Goal: Information Seeking & Learning: Learn about a topic

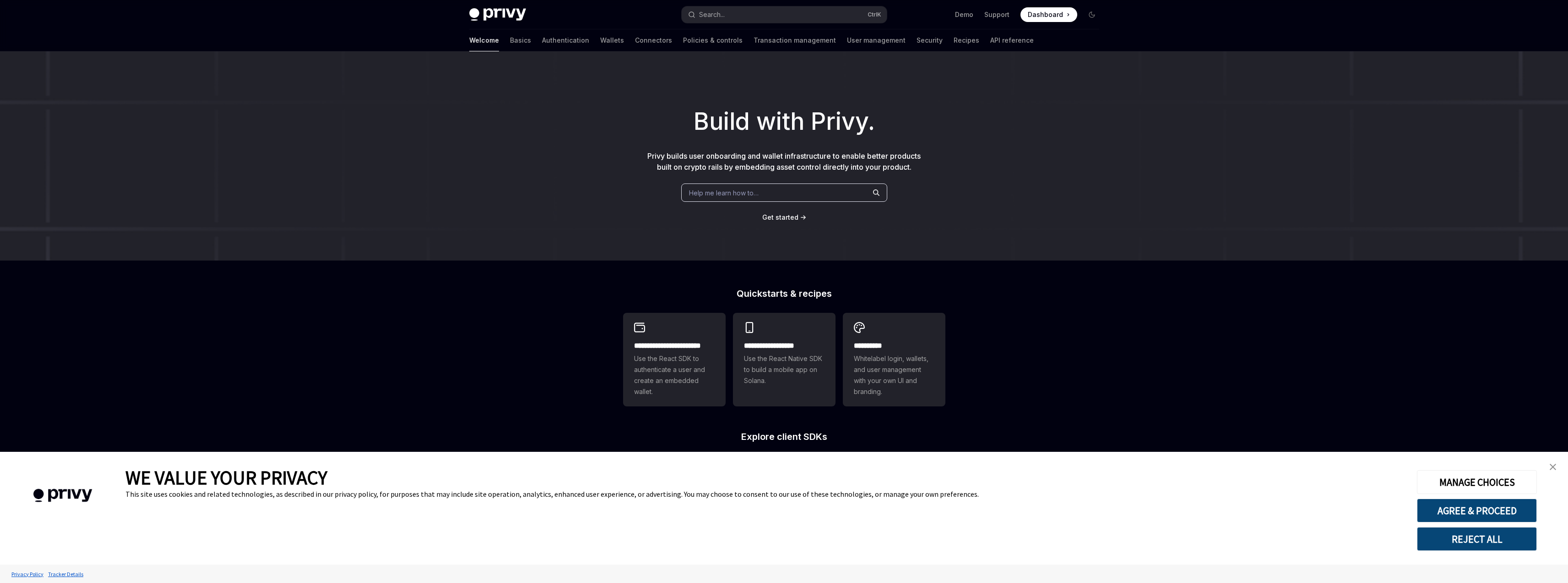
click at [1555, 466] on img "close banner" at bounding box center [1553, 466] width 7 height 7
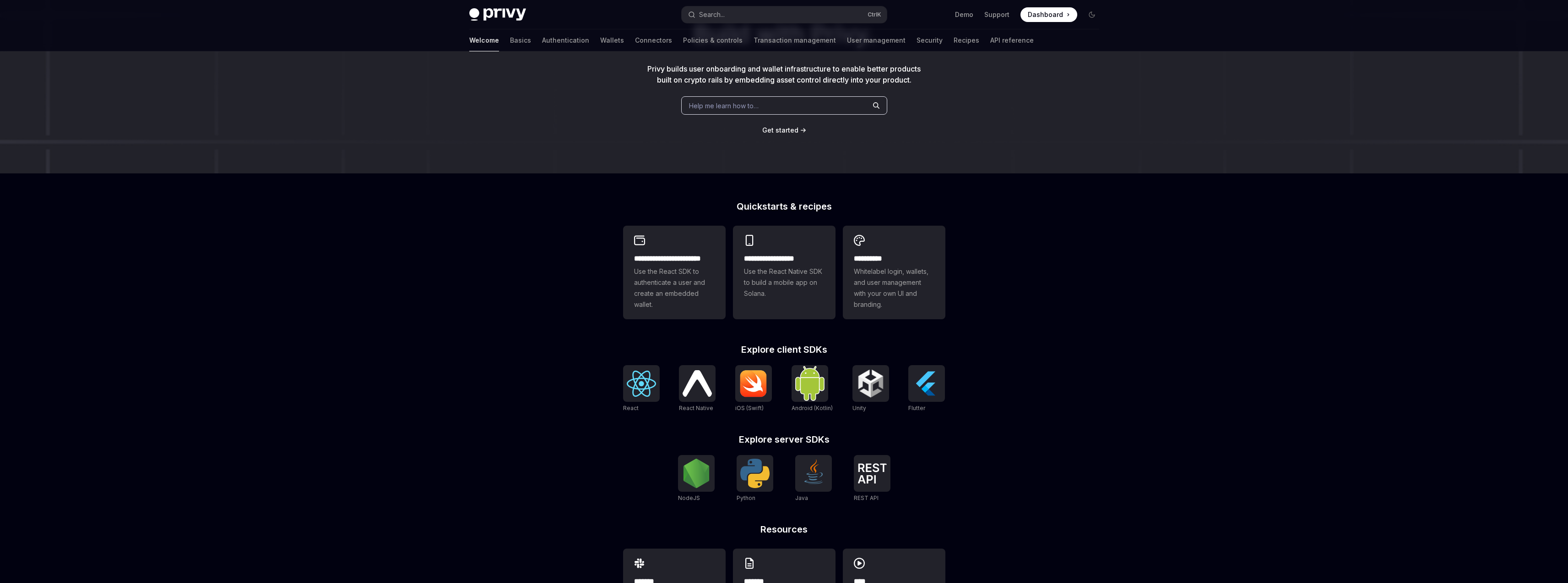
scroll to position [92, 0]
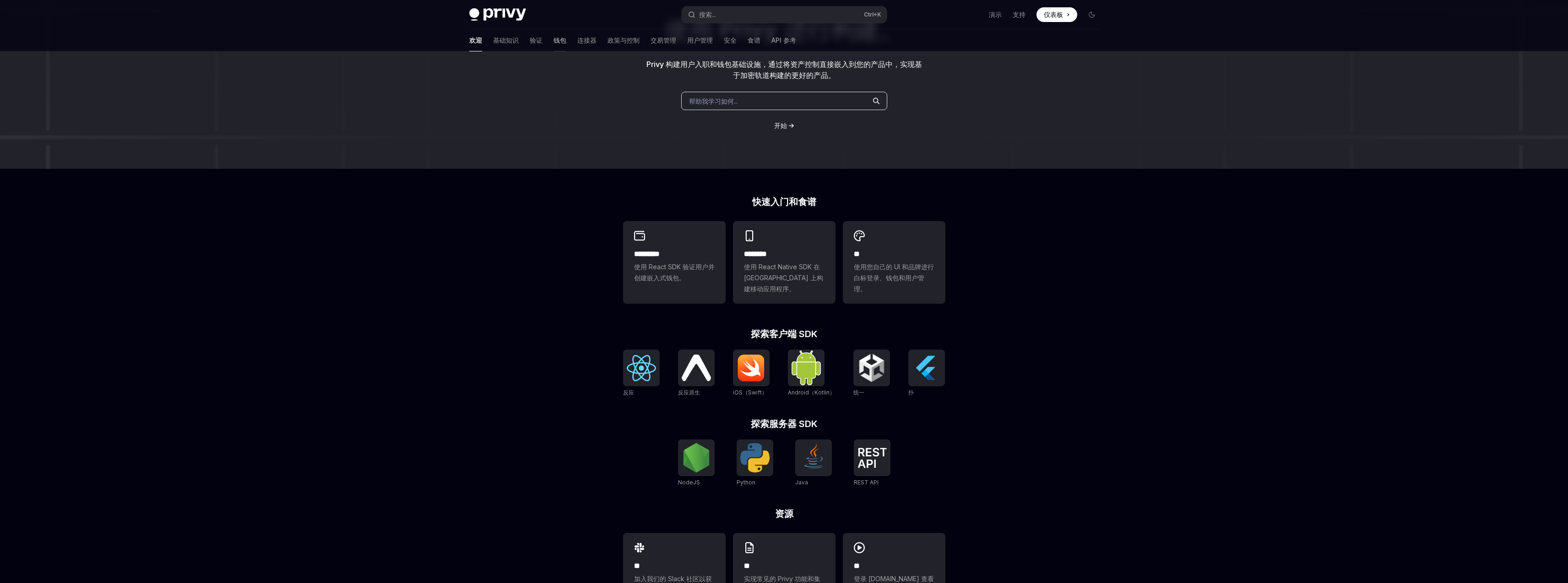
click at [554, 36] on font "钱包" at bounding box center [560, 40] width 12 height 8
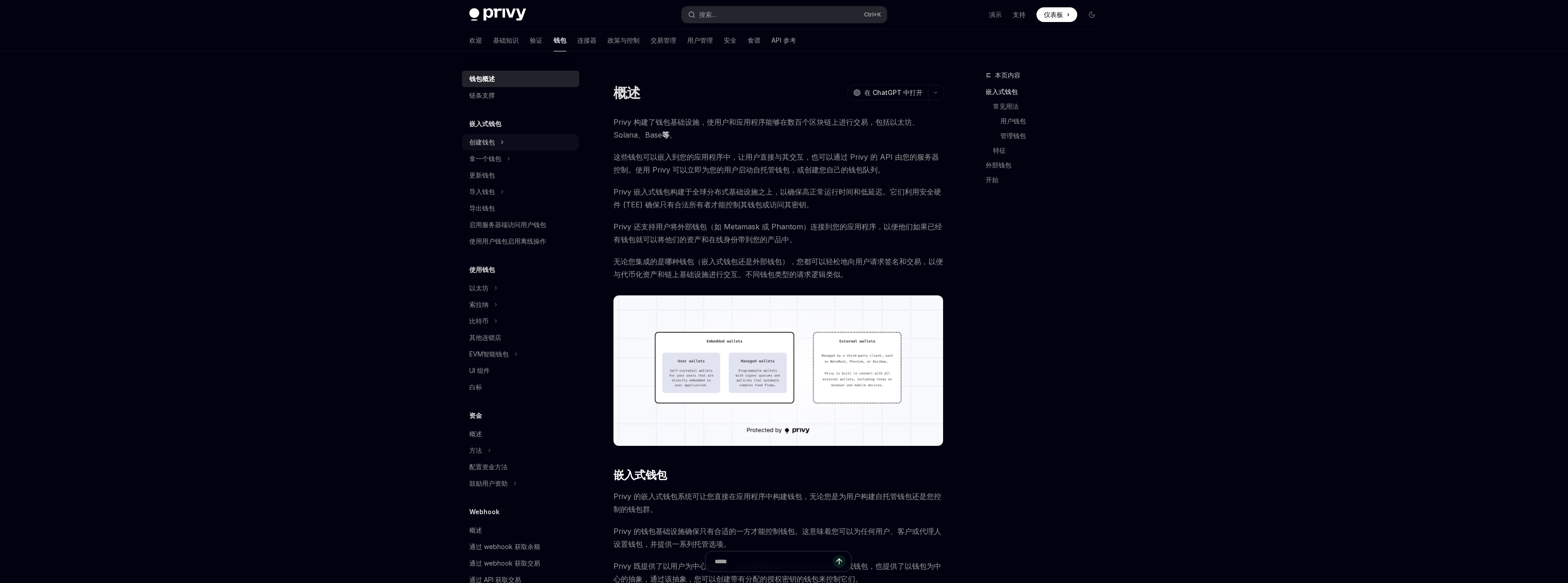
click at [483, 146] on div "创建钱包" at bounding box center [482, 142] width 26 height 11
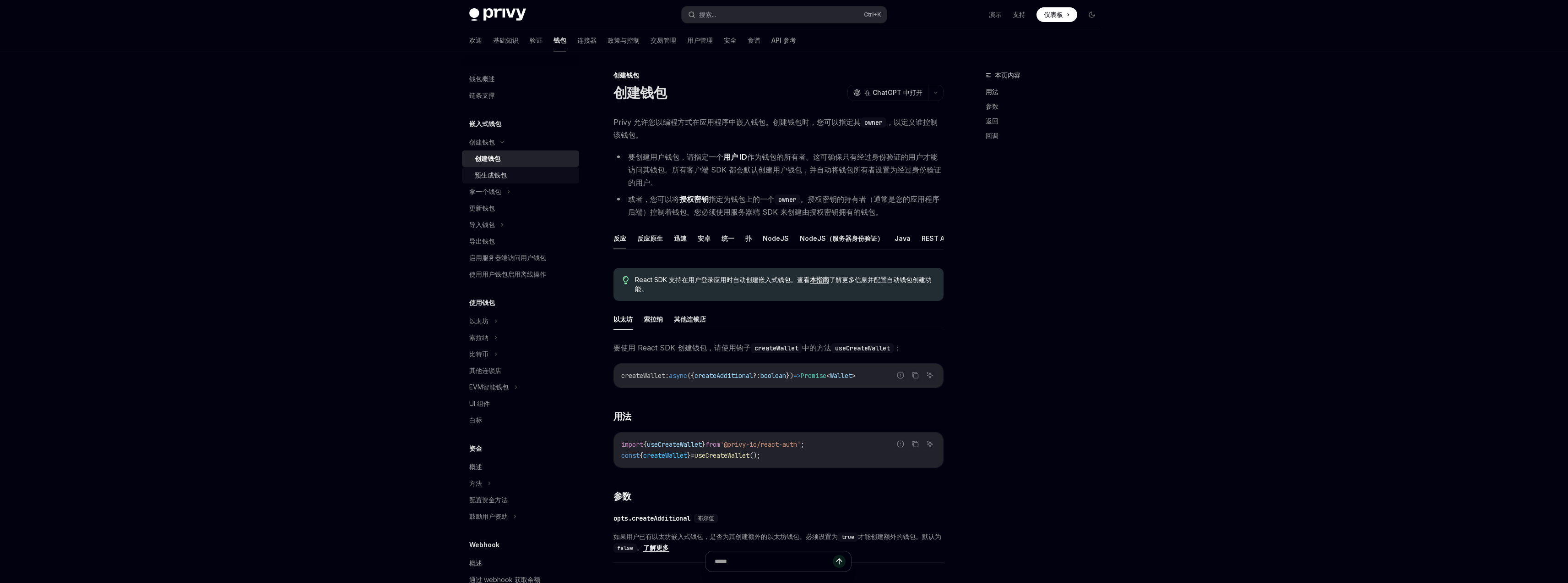
click at [493, 176] on font "预生成钱包" at bounding box center [491, 175] width 32 height 8
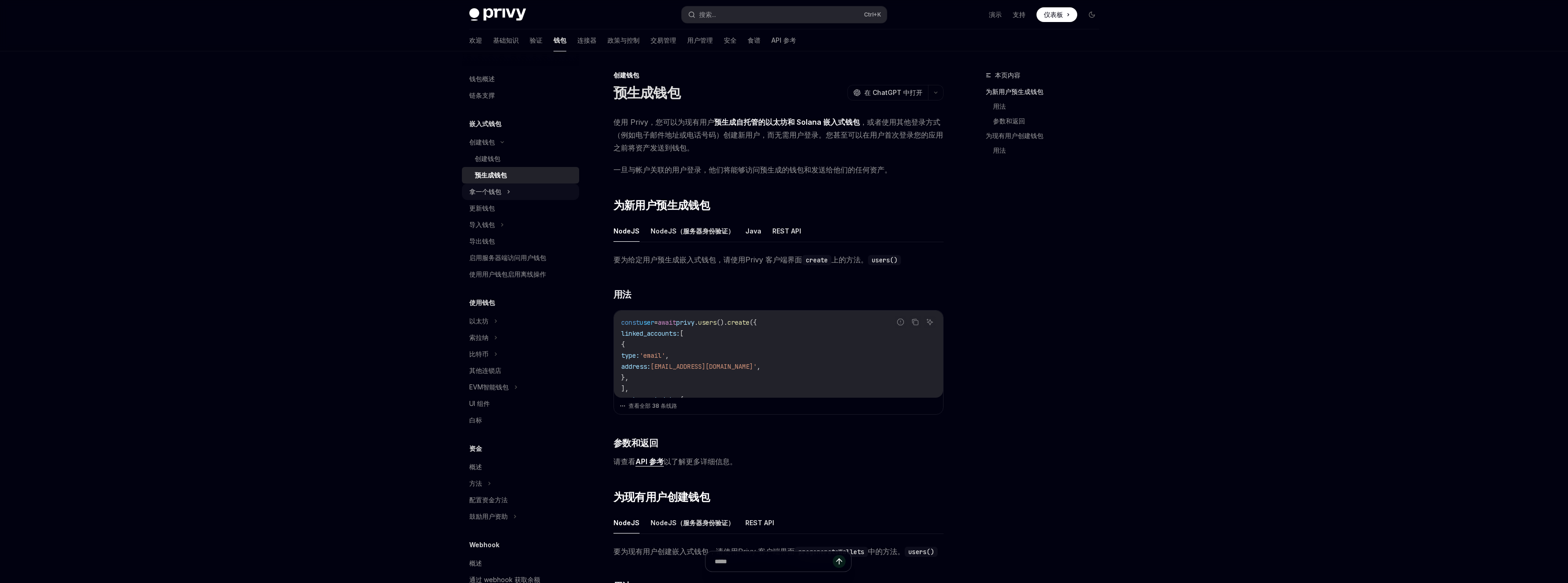
click at [489, 189] on font "拿一个钱包" at bounding box center [486, 191] width 32 height 8
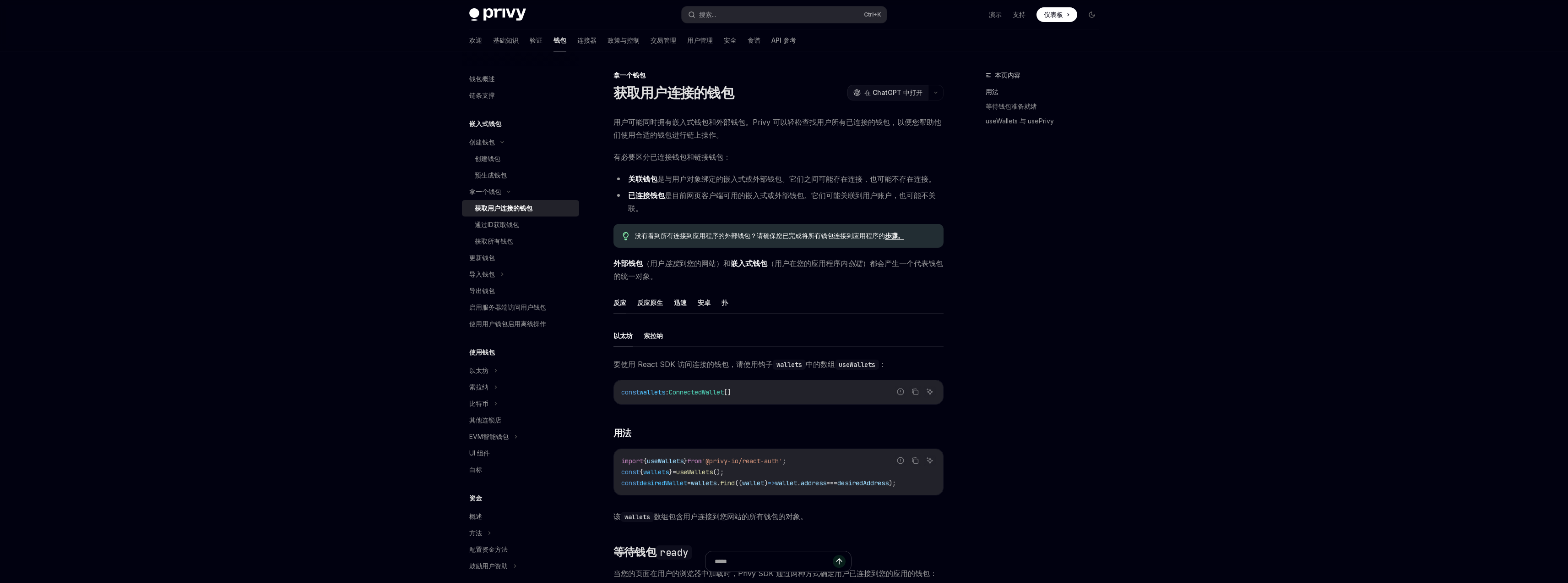
click at [899, 97] on button "OpenAI 在 ChatGPT 中打开" at bounding box center [888, 93] width 80 height 15
click at [993, 13] on font "演示" at bounding box center [995, 14] width 12 height 8
click at [500, 270] on icon at bounding box center [502, 274] width 4 height 11
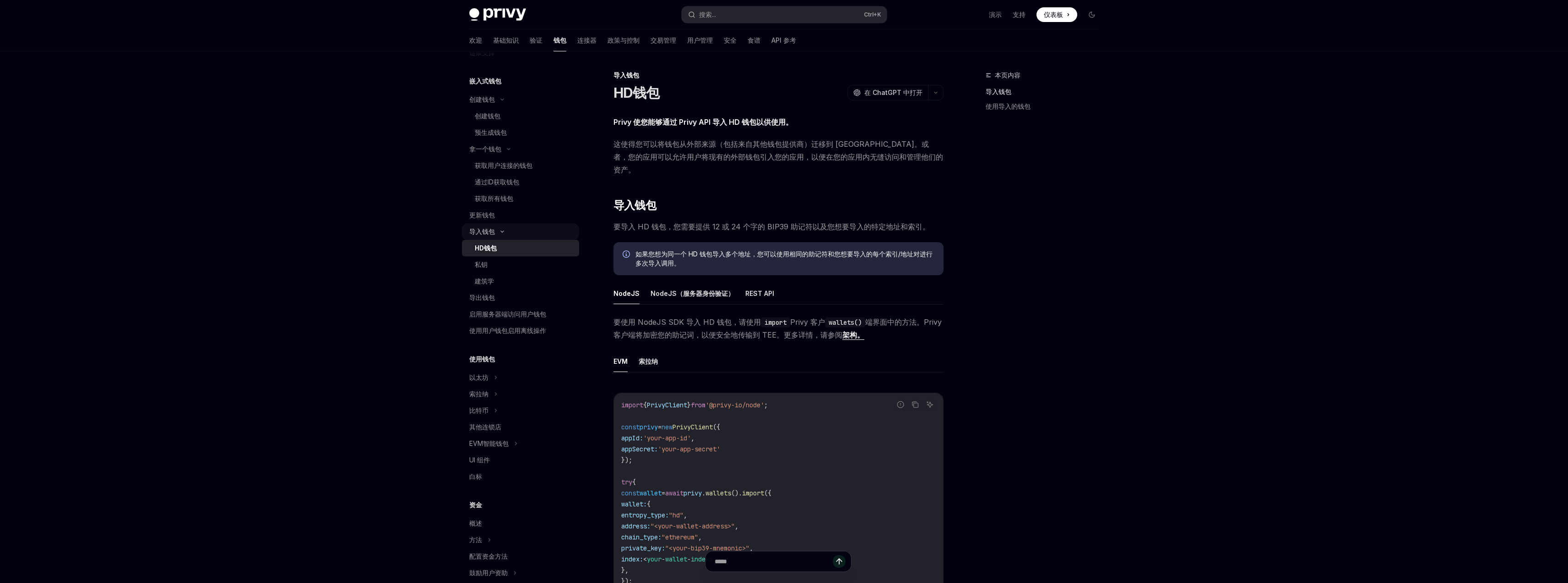
scroll to position [46, 0]
click at [757, 290] on font "REST API" at bounding box center [760, 293] width 29 height 8
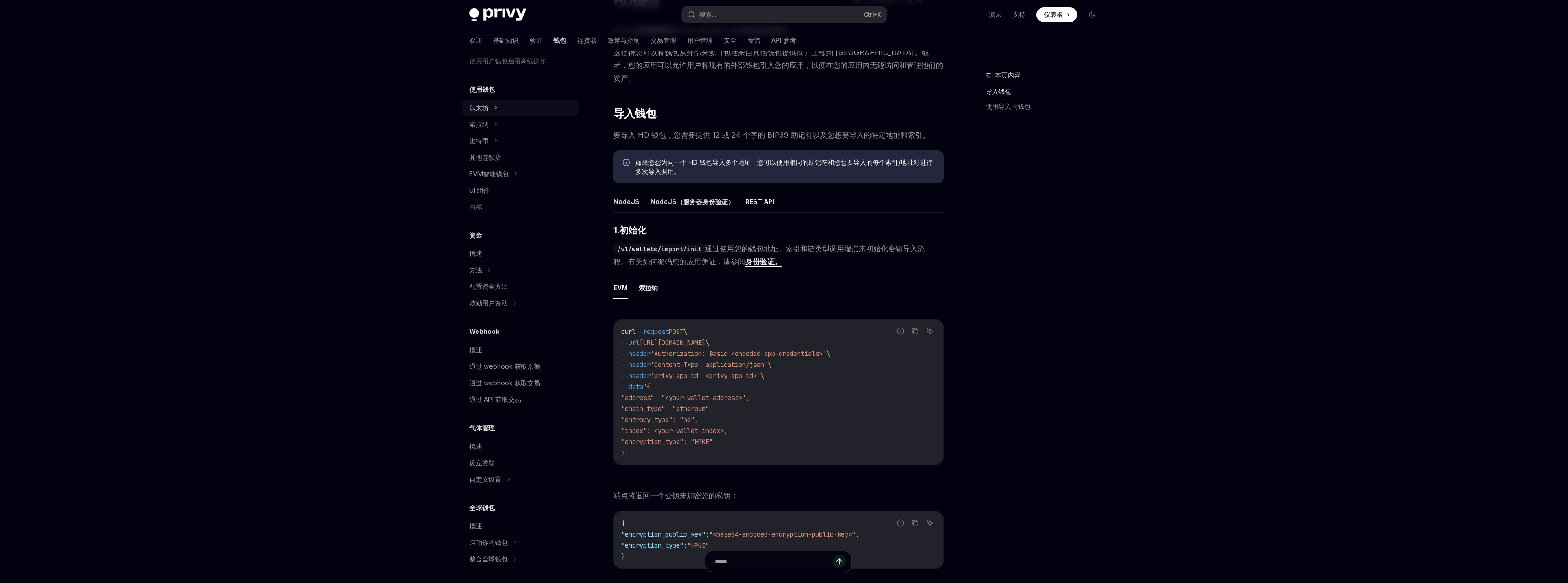
scroll to position [314, 0]
click at [484, 541] on font "启动你的钱包" at bounding box center [489, 539] width 38 height 8
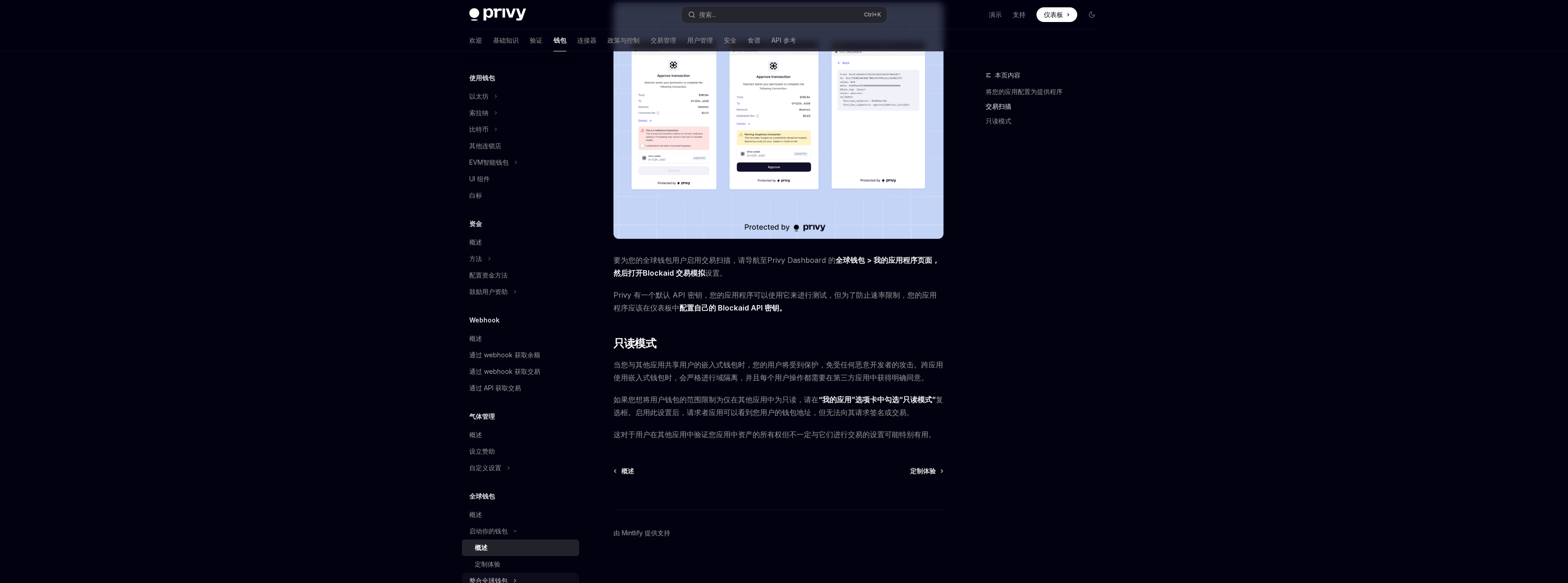
scroll to position [348, 0]
click at [500, 506] on font "启动你的钱包" at bounding box center [489, 507] width 38 height 8
click at [497, 539] on font "启动你的钱包" at bounding box center [489, 539] width 38 height 8
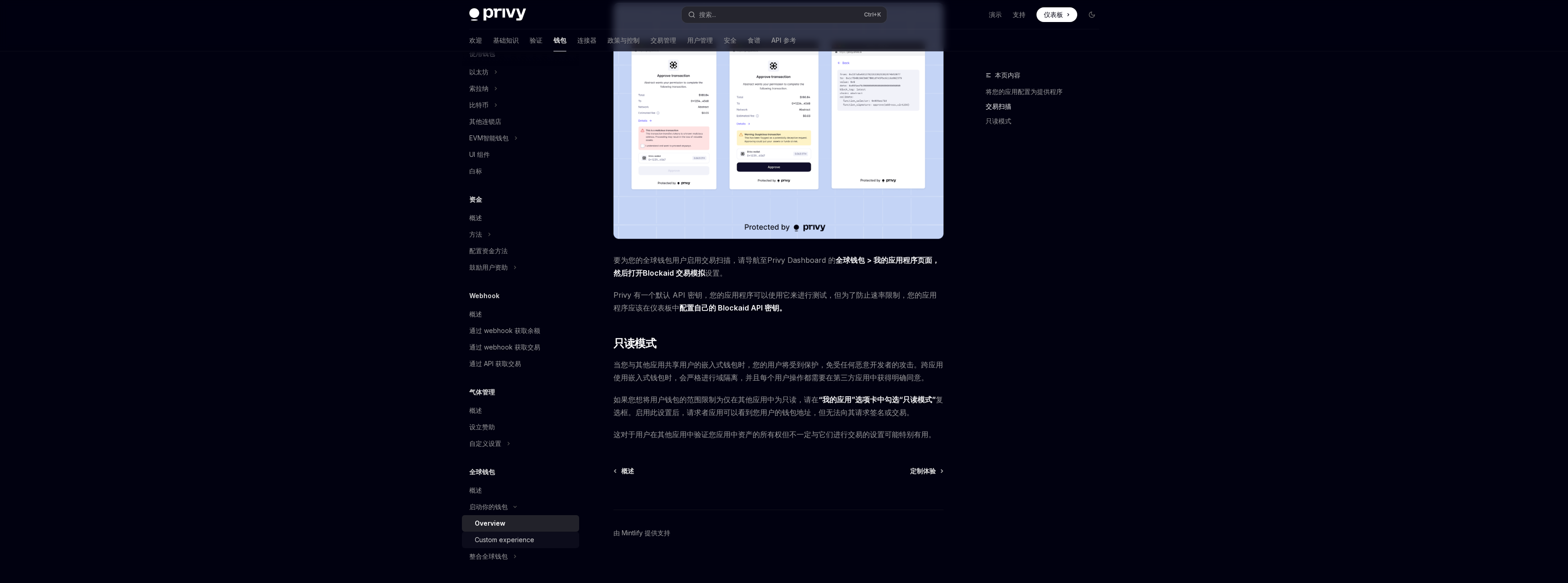
click at [519, 539] on div "Custom experience" at bounding box center [504, 540] width 59 height 11
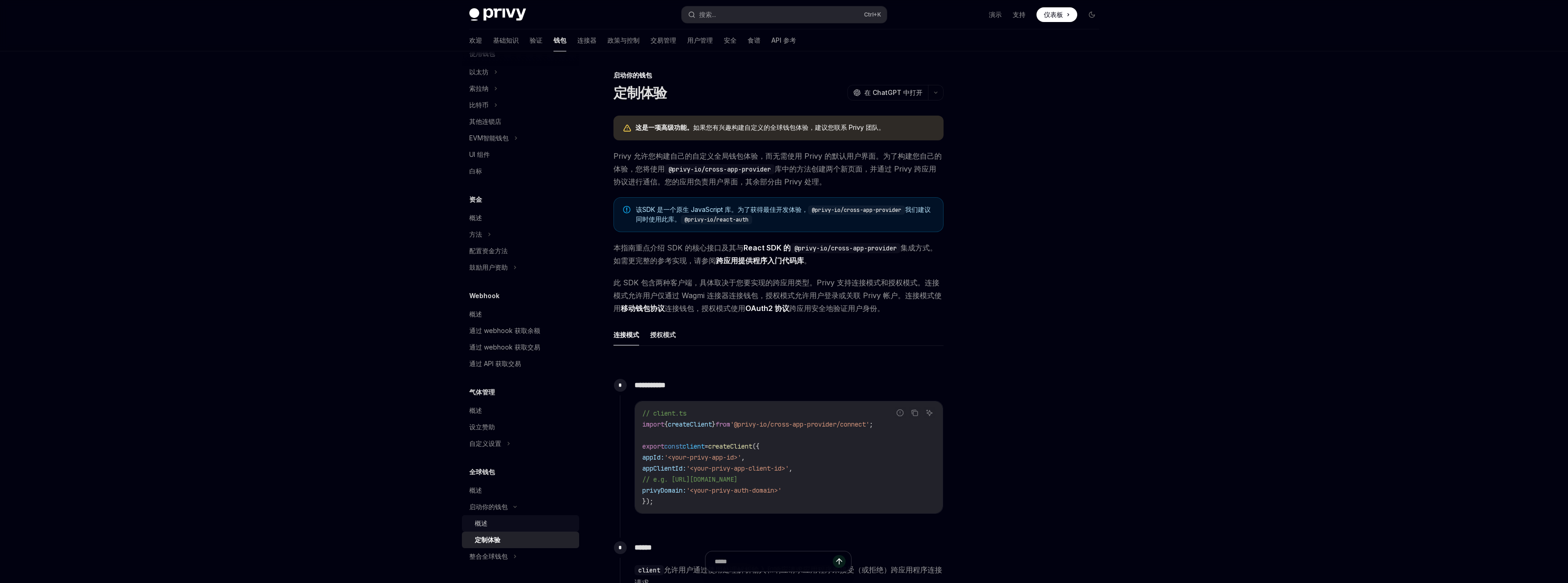
click at [498, 524] on div "概述" at bounding box center [524, 523] width 99 height 11
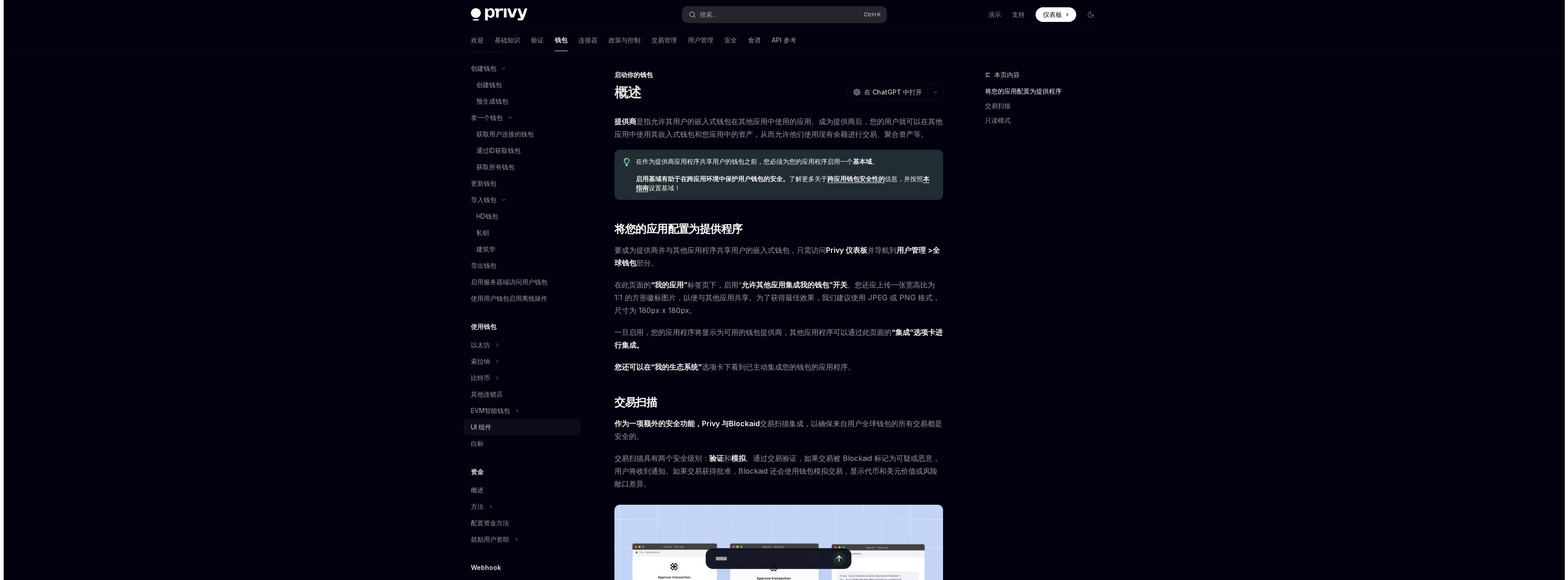
scroll to position [72, 0]
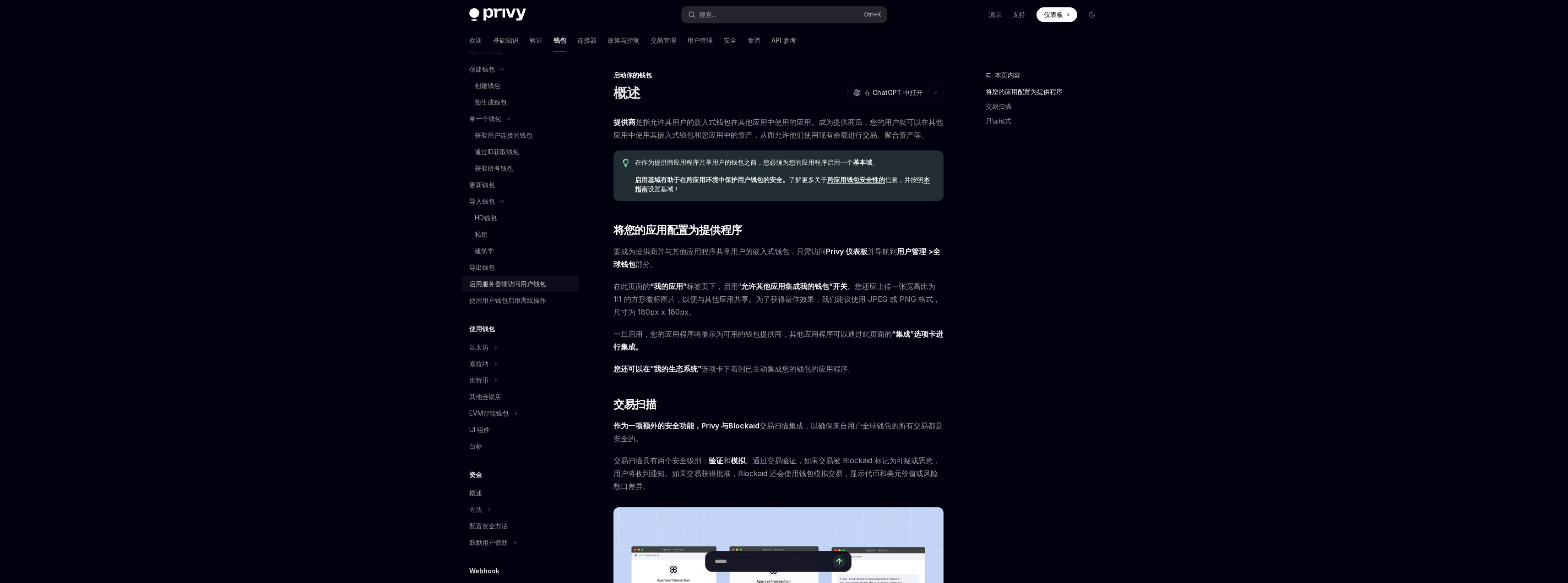
click at [503, 280] on font "启用服务器端访问用户钱包" at bounding box center [508, 284] width 77 height 8
type textarea "*"
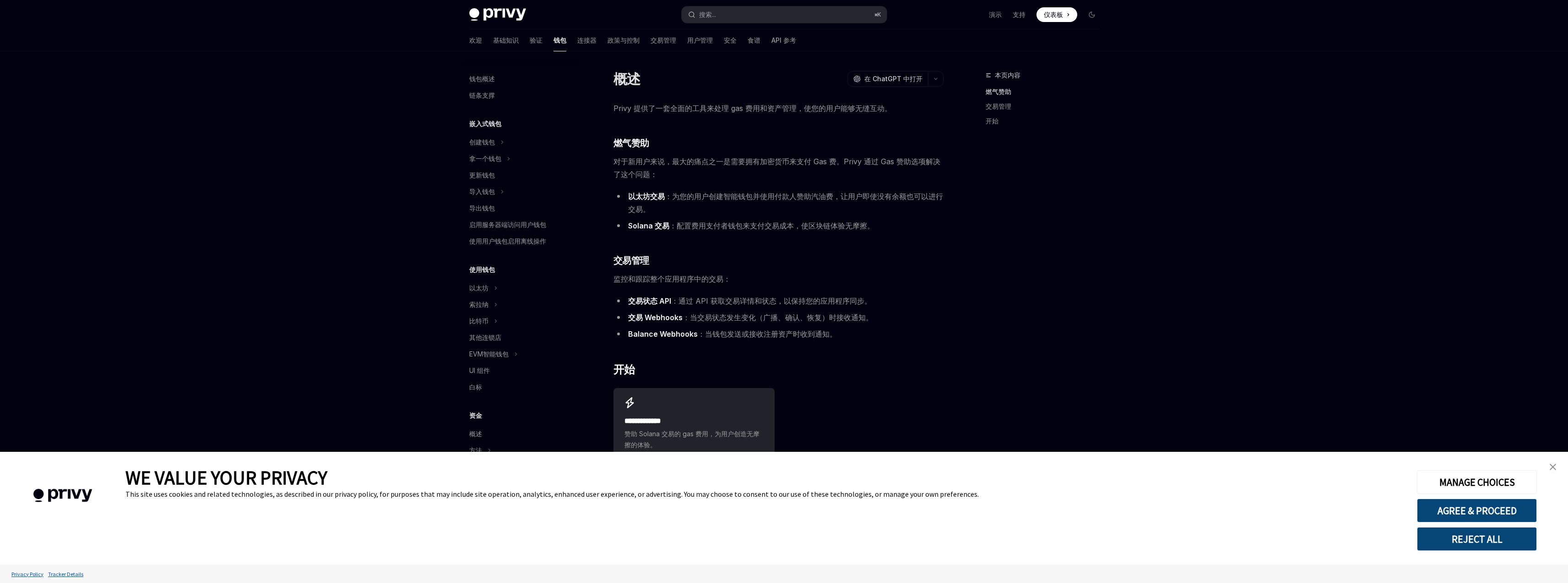
type textarea "*"
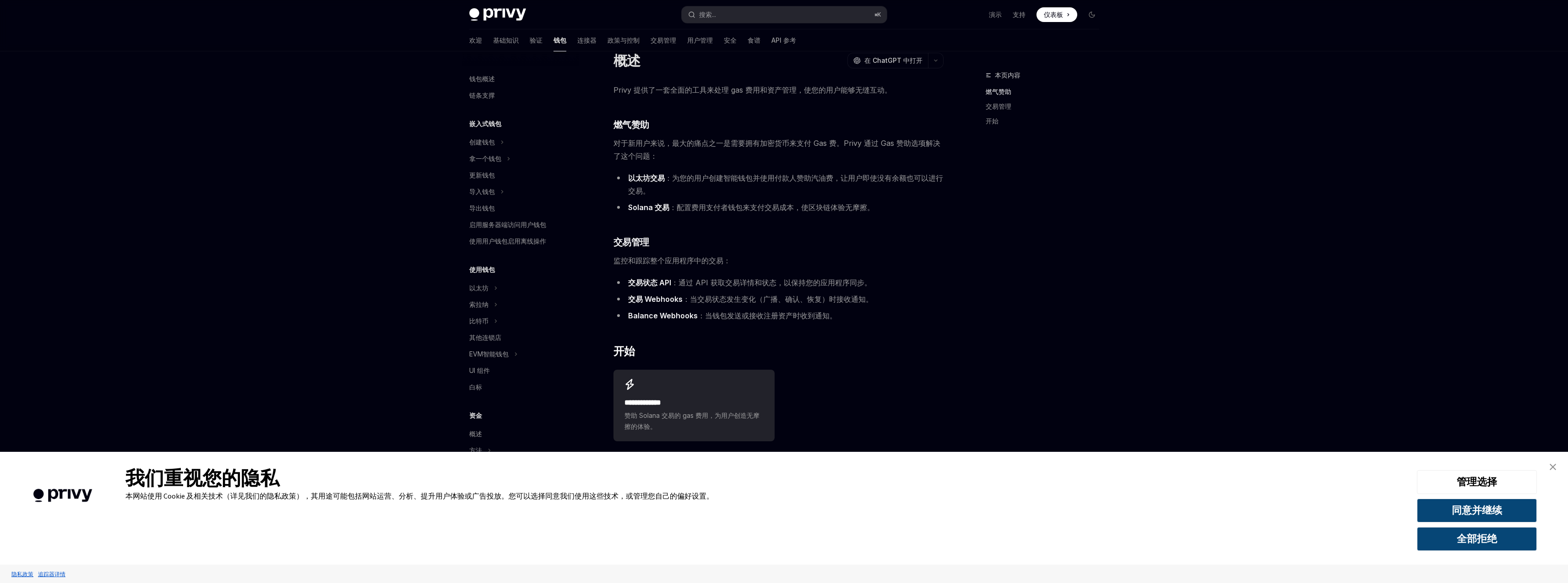
scroll to position [19, 0]
click at [1478, 508] on font "同意并继续" at bounding box center [1477, 509] width 51 height 12
